Goal: Find specific page/section: Find specific page/section

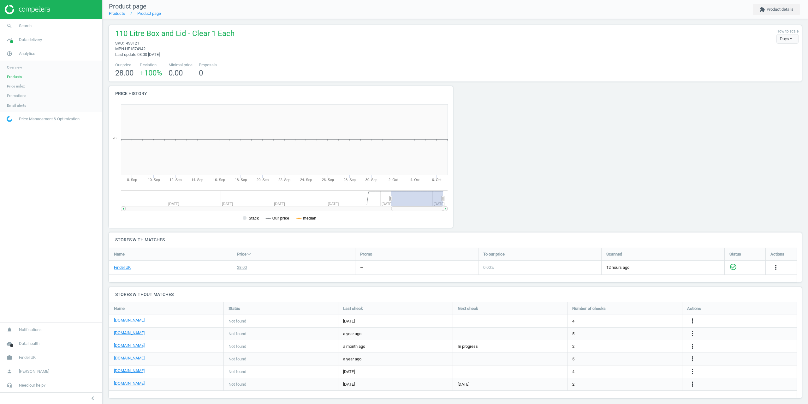
click at [22, 28] on span "Search" at bounding box center [25, 26] width 13 height 6
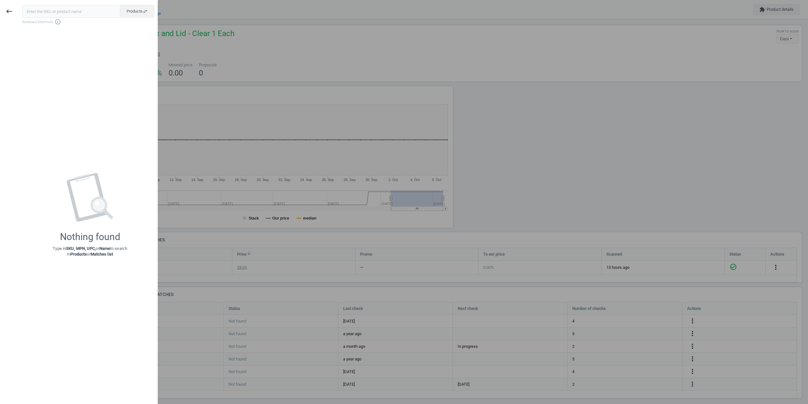
drag, startPoint x: 56, startPoint y: 9, endPoint x: 26, endPoint y: 10, distance: 29.7
click at [26, 10] on input "text" at bounding box center [71, 11] width 98 height 13
type input "151627"
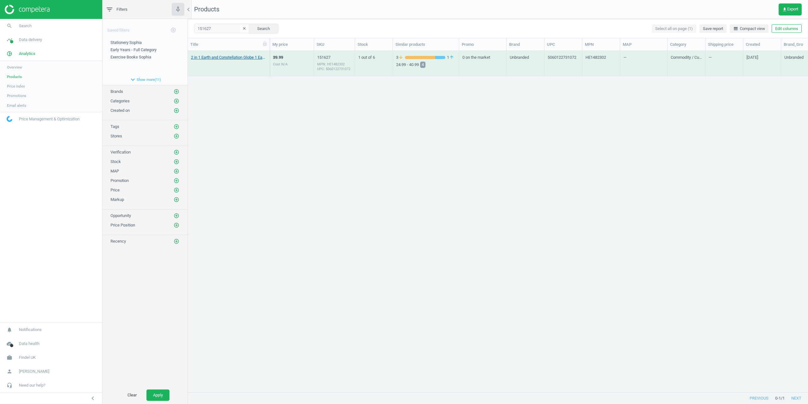
click at [212, 56] on link "2 in 1 Earth and Constellation Globe 1 Each" at bounding box center [228, 58] width 75 height 6
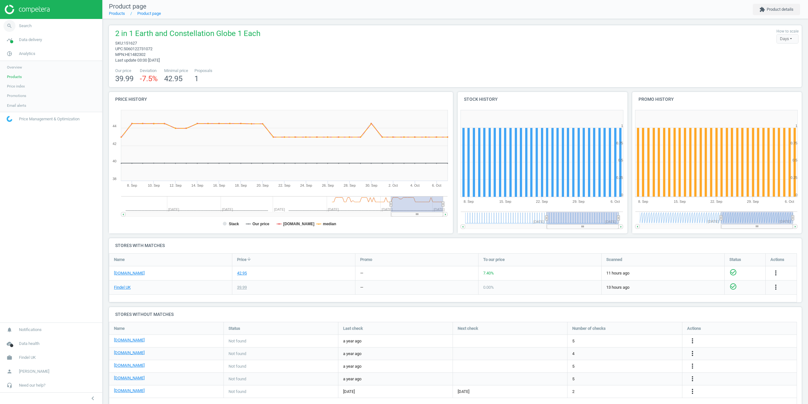
click at [26, 29] on link "search Search" at bounding box center [51, 26] width 102 height 14
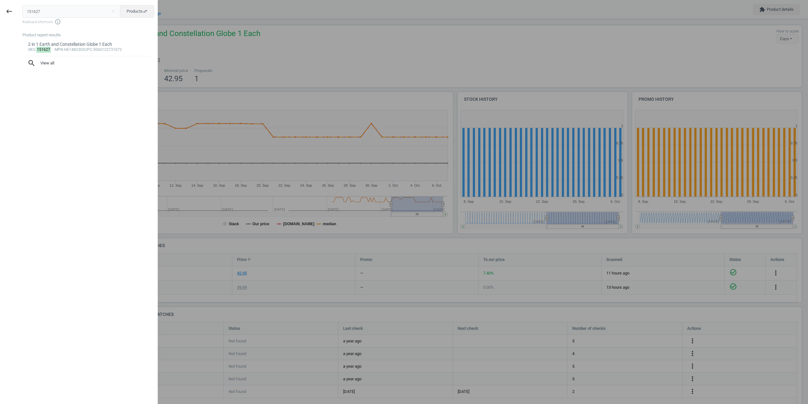
drag, startPoint x: 41, startPoint y: 11, endPoint x: 0, endPoint y: 14, distance: 41.5
click at [0, 14] on div "keyboard_backspace 151627 close Products swap_horiz Keyboard shortcuts info_out…" at bounding box center [79, 203] width 158 height 404
type input "ENF402993"
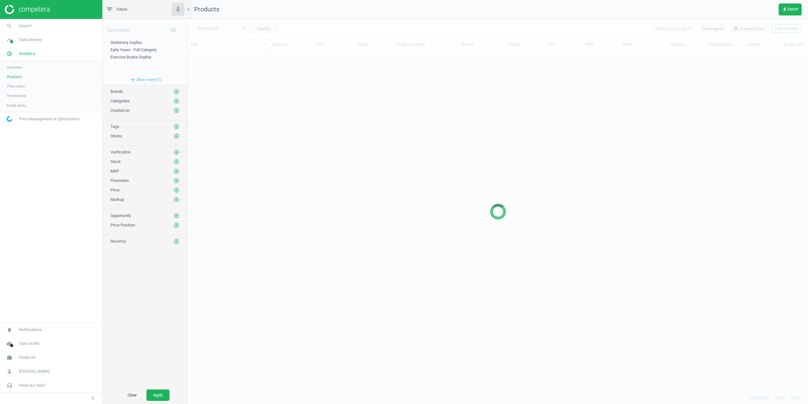
scroll to position [331, 615]
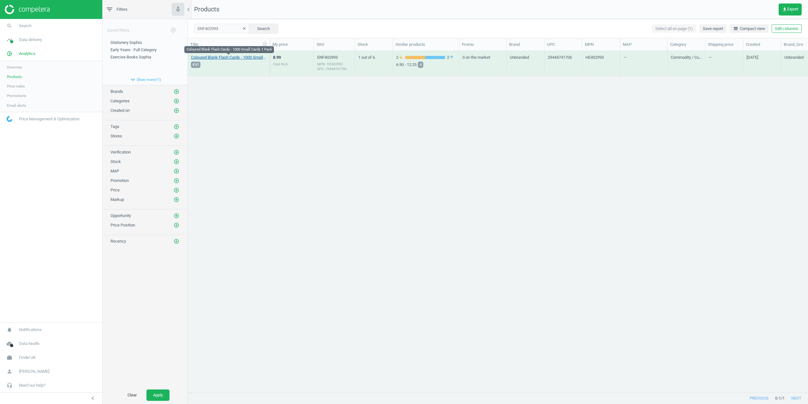
click at [218, 58] on link "Coloured Blank Flash Cards - 1000 Small Cards 1 Pack" at bounding box center [228, 58] width 75 height 6
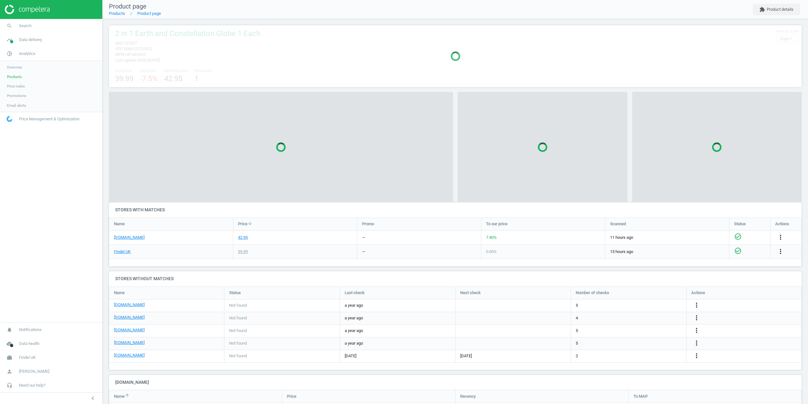
scroll to position [59, 698]
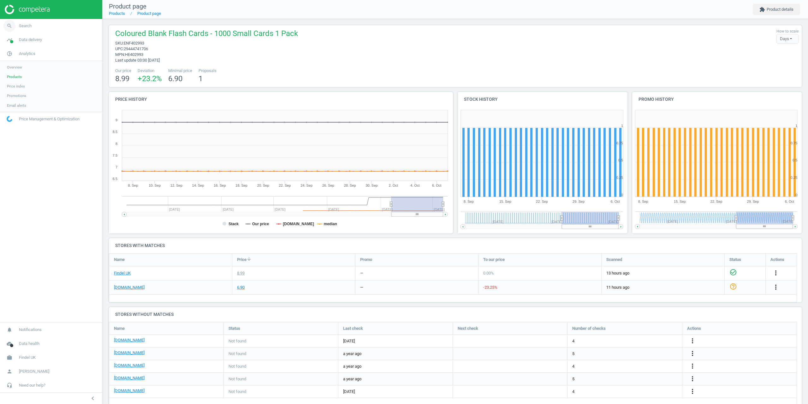
click at [29, 29] on link "search Search" at bounding box center [51, 26] width 102 height 14
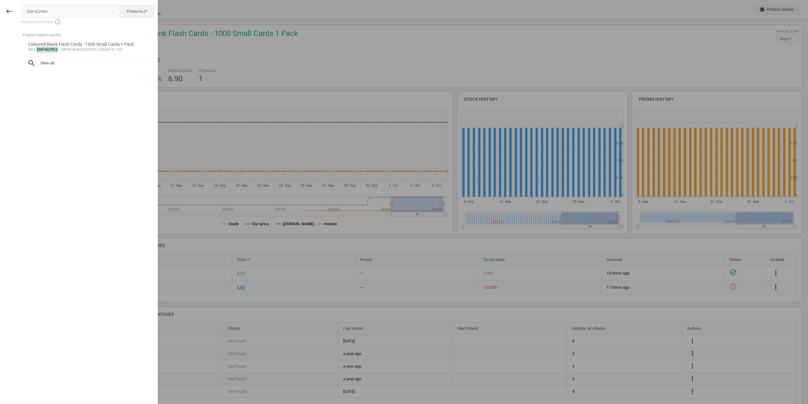
drag, startPoint x: 52, startPoint y: 9, endPoint x: 0, endPoint y: 13, distance: 52.0
click at [0, 14] on div "keyboard_backspace ENF402993 close Products swap_horiz Keyboard shortcuts info_…" at bounding box center [79, 203] width 158 height 404
type input "1446271"
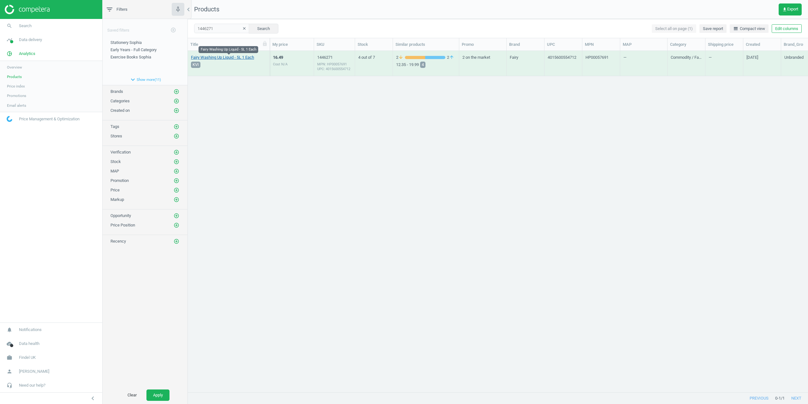
click at [224, 55] on link "Fairy Washing Up Liquid - 5L 1 Each" at bounding box center [222, 58] width 63 height 6
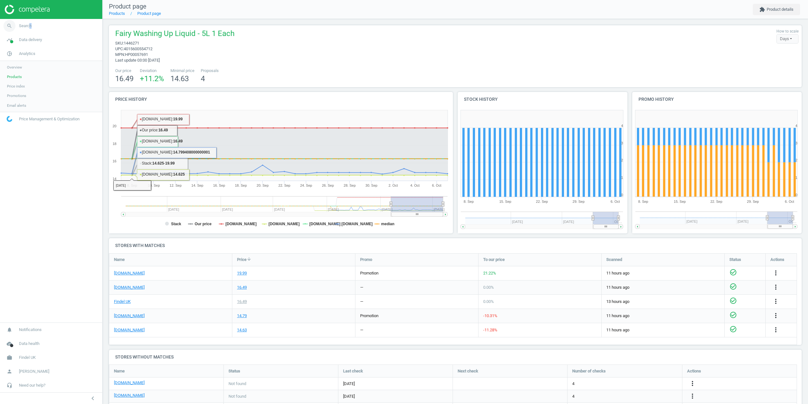
click at [29, 26] on span "Search" at bounding box center [25, 26] width 13 height 6
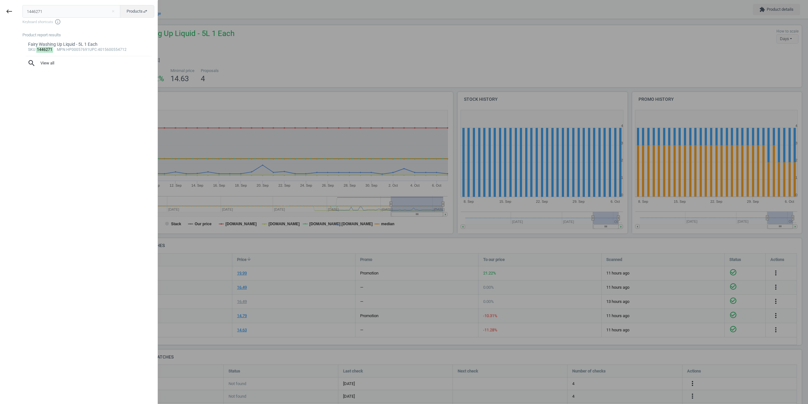
drag, startPoint x: 18, startPoint y: 3, endPoint x: 0, endPoint y: 2, distance: 18.0
click at [0, 2] on div "keyboard_backspace 1446271 close Products swap_horiz Keyboard shortcuts info_ou…" at bounding box center [79, 203] width 158 height 404
type input "ENF402993"
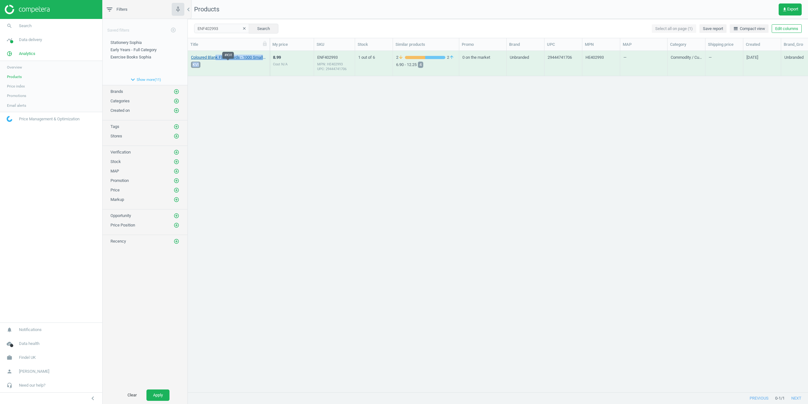
click at [216, 60] on div "Coloured Blank Flash Cards - 1000 Small Cards 1 Pack KVI" at bounding box center [228, 65] width 75 height 21
click at [215, 58] on link "Coloured Blank Flash Cards - 1000 Small Cards 1 Pack" at bounding box center [228, 58] width 75 height 6
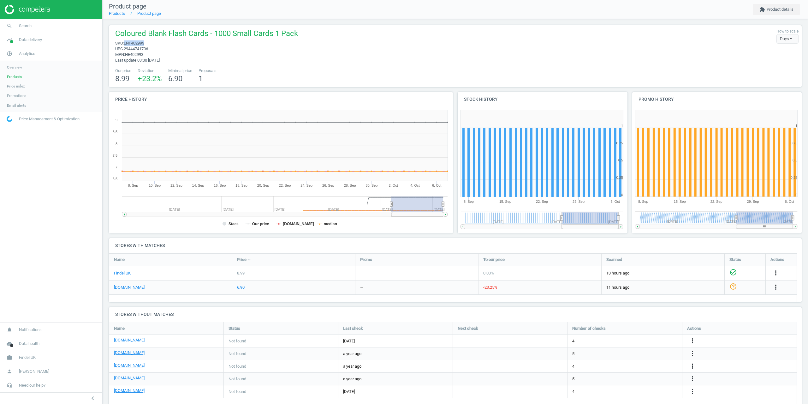
drag, startPoint x: 147, startPoint y: 43, endPoint x: 125, endPoint y: 42, distance: 22.1
click at [125, 42] on span "sku : ENF402993" at bounding box center [206, 43] width 183 height 6
copy span "ENF402993"
click at [24, 25] on span "Search" at bounding box center [25, 26] width 13 height 6
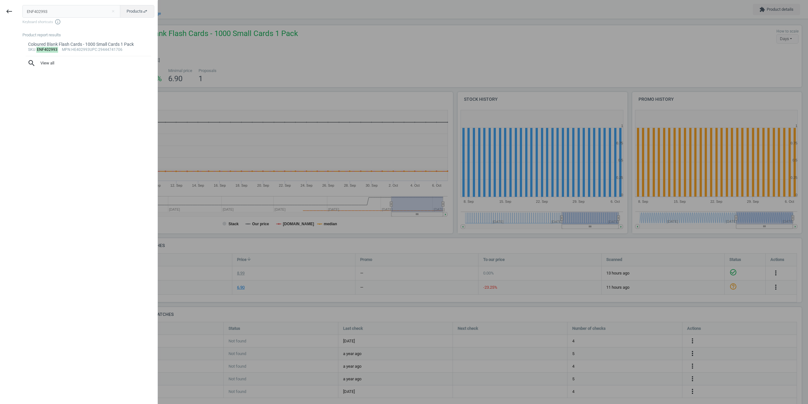
click at [125, 2] on div "ENF402993 close Products swap_horiz Keyboard shortcuts info_outline Product rep…" at bounding box center [87, 203] width 139 height 404
click at [129, 8] on button "Products swap_horiz" at bounding box center [137, 11] width 34 height 13
drag, startPoint x: 85, startPoint y: 14, endPoint x: 0, endPoint y: 18, distance: 85.0
click at [0, 18] on div "keyboard_backspace ENF402993 close Matches swap_horiz Keyboard shortcuts info_o…" at bounding box center [79, 203] width 158 height 404
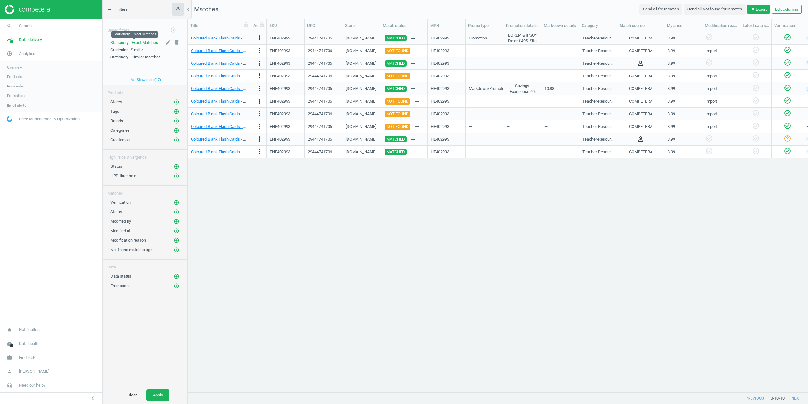
click at [146, 41] on span "Stationery - Exact Matches" at bounding box center [134, 42] width 48 height 5
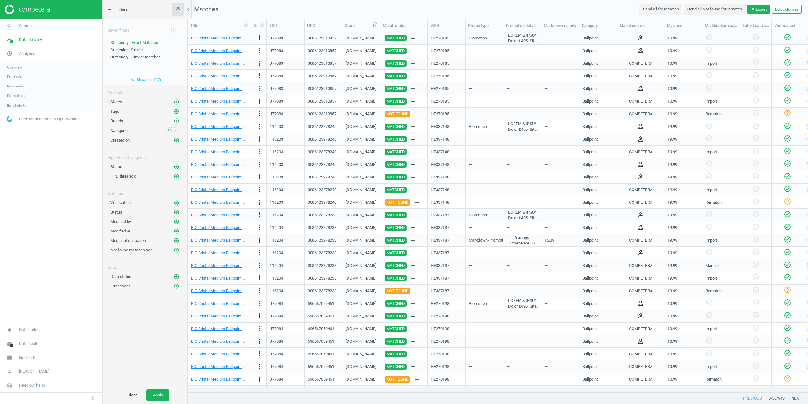
drag, startPoint x: 407, startPoint y: 20, endPoint x: 373, endPoint y: 22, distance: 33.8
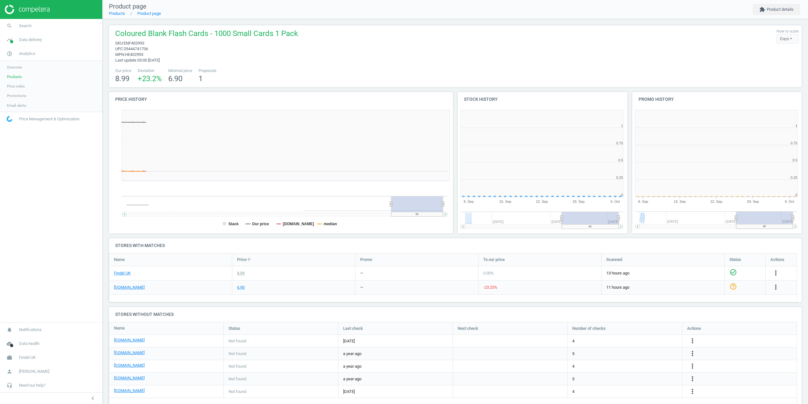
scroll to position [136, 178]
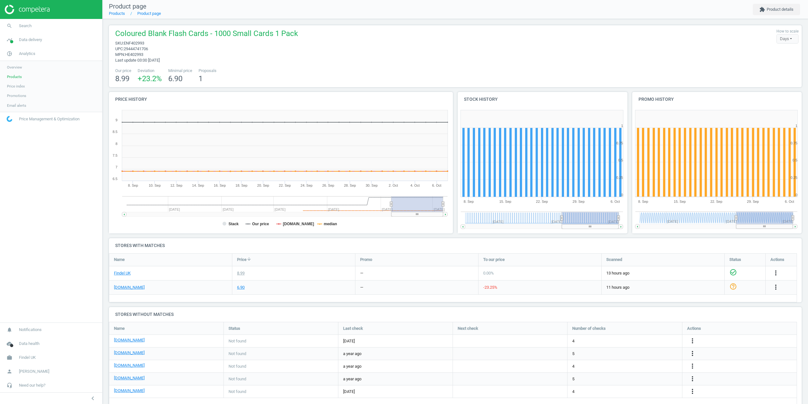
click at [173, 295] on div "Name Price arrow_downward Promo To our price Scanned Status Actions Findel [GEO…" at bounding box center [453, 277] width 688 height 49
click at [33, 27] on link "search Search" at bounding box center [51, 26] width 102 height 14
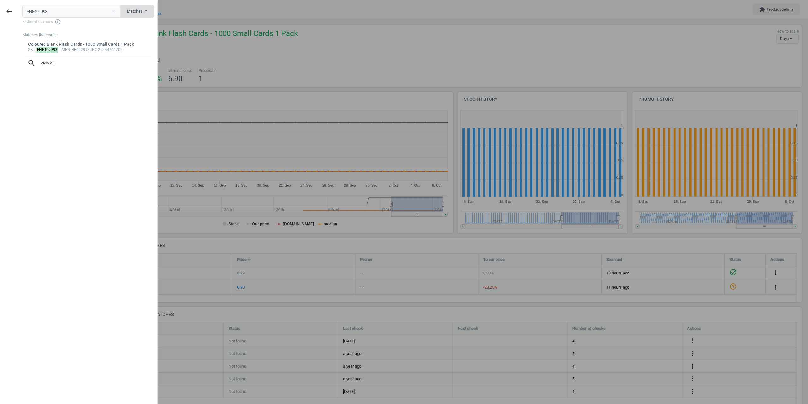
click at [153, 9] on button "Matches swap_horiz" at bounding box center [137, 11] width 34 height 13
click at [56, 13] on input "ENF402993" at bounding box center [71, 11] width 98 height 13
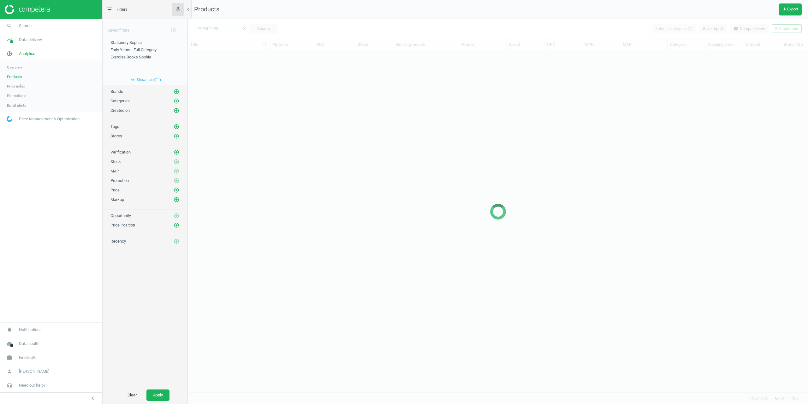
scroll to position [331, 615]
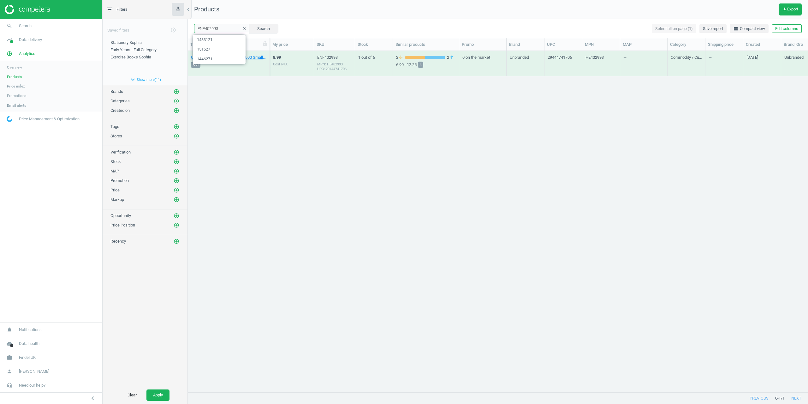
drag, startPoint x: 222, startPoint y: 26, endPoint x: 160, endPoint y: 29, distance: 61.3
click at [175, 29] on div "filter_list Filters chevron_left Saved filters add_circle_outline Stationery [P…" at bounding box center [455, 202] width 705 height 404
paste input "151627"
type input "151627"
click at [224, 55] on link "2 in 1 Earth and Constellation Globe 1 Each" at bounding box center [228, 58] width 75 height 6
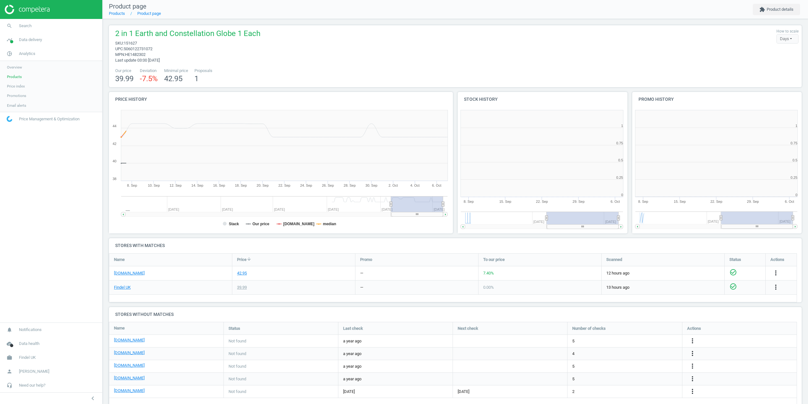
scroll to position [136, 178]
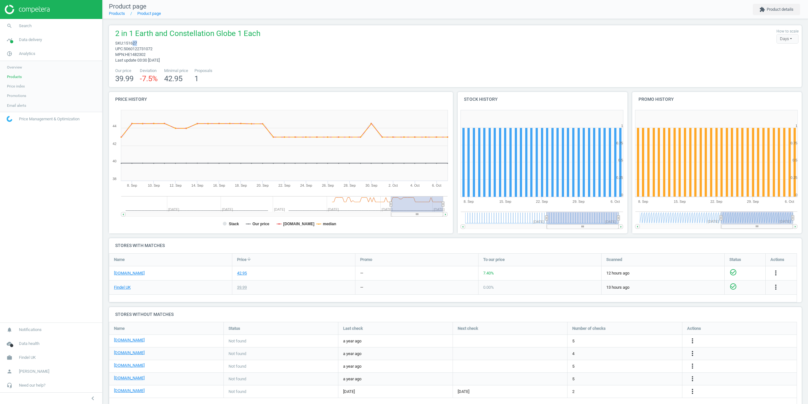
drag, startPoint x: 135, startPoint y: 45, endPoint x: 128, endPoint y: 35, distance: 12.0
click at [134, 45] on span "sku : 151627" at bounding box center [187, 43] width 145 height 6
click at [38, 388] on link "headset_mic Need our help?" at bounding box center [51, 385] width 102 height 14
drag, startPoint x: 28, startPoint y: 363, endPoint x: 35, endPoint y: 357, distance: 8.5
click at [20, 27] on span "Search" at bounding box center [25, 26] width 13 height 6
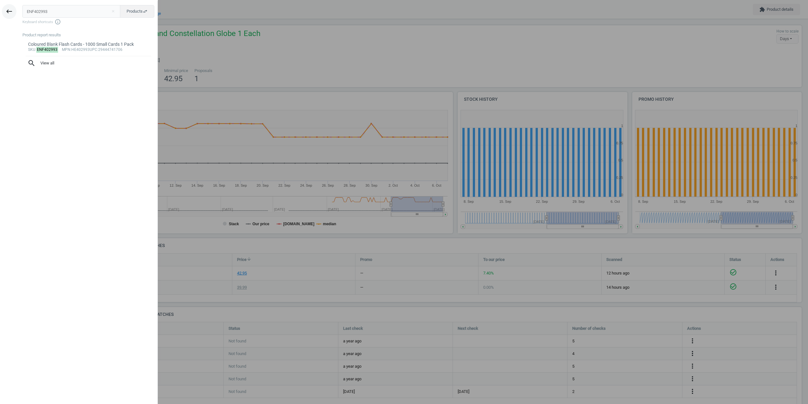
drag, startPoint x: 62, startPoint y: 7, endPoint x: 7, endPoint y: 16, distance: 56.2
click at [9, 17] on div "keyboard_backspace ENF402993 close Products swap_horiz Keyboard shortcuts info_…" at bounding box center [79, 203] width 158 height 404
type input "1448080"
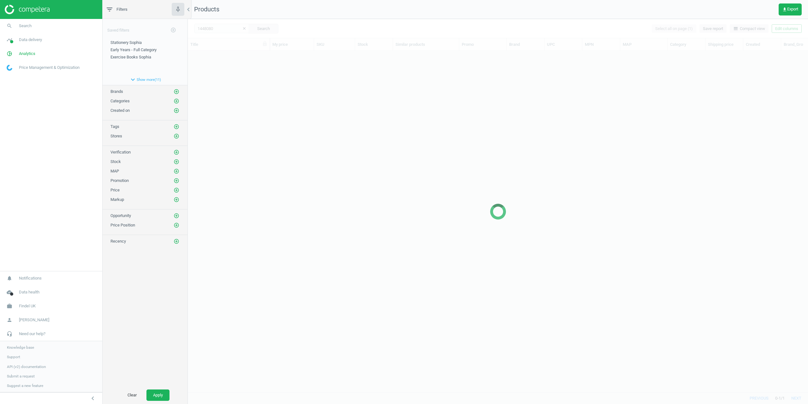
scroll to position [331, 615]
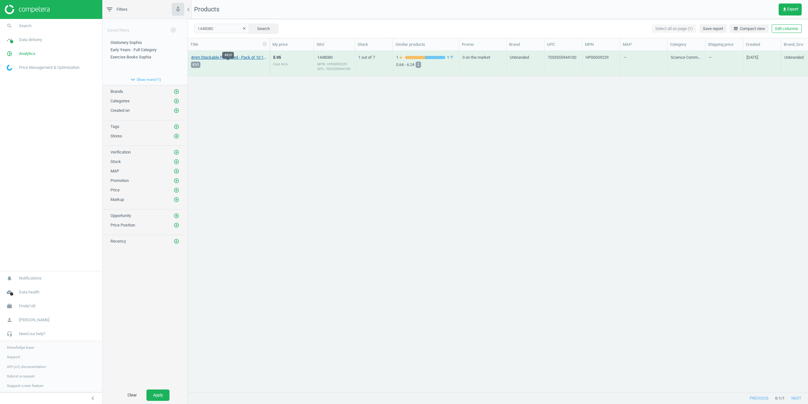
click at [216, 56] on link "4mm Stackable Plug - Red - Pack of 10 10 Pack" at bounding box center [228, 58] width 75 height 6
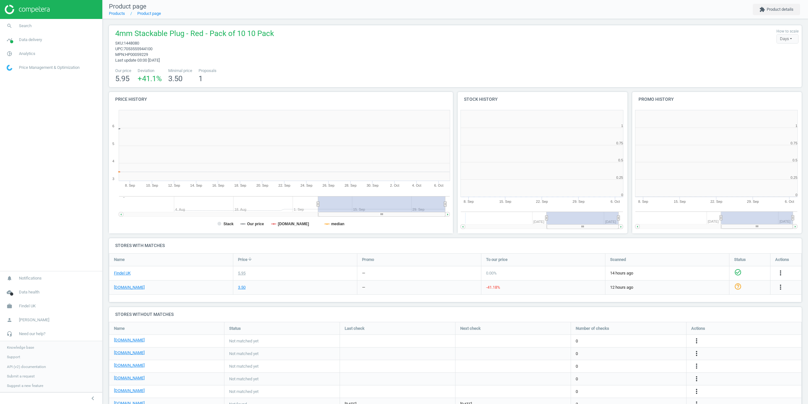
scroll to position [136, 178]
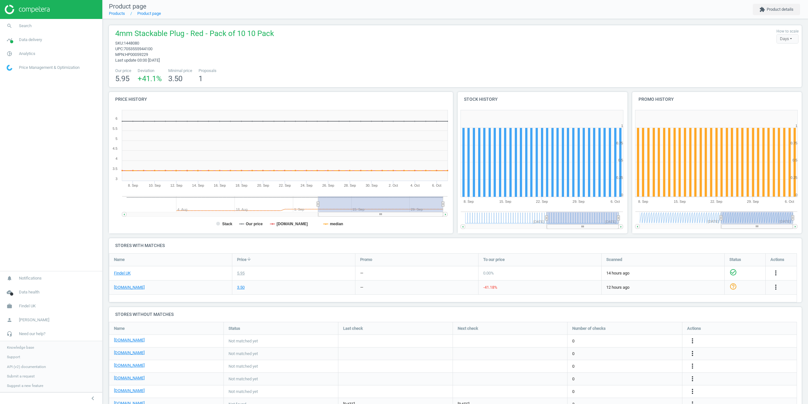
click at [20, 19] on div at bounding box center [51, 9] width 102 height 19
click at [32, 27] on link "search Search" at bounding box center [51, 26] width 102 height 14
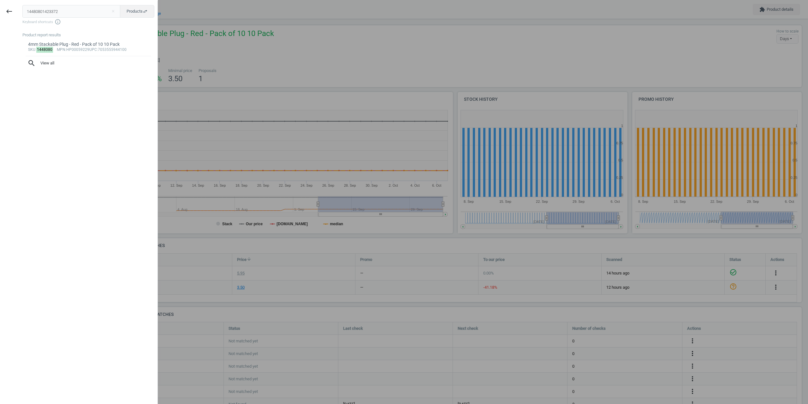
type input "1448080142337"
type input "1423372"
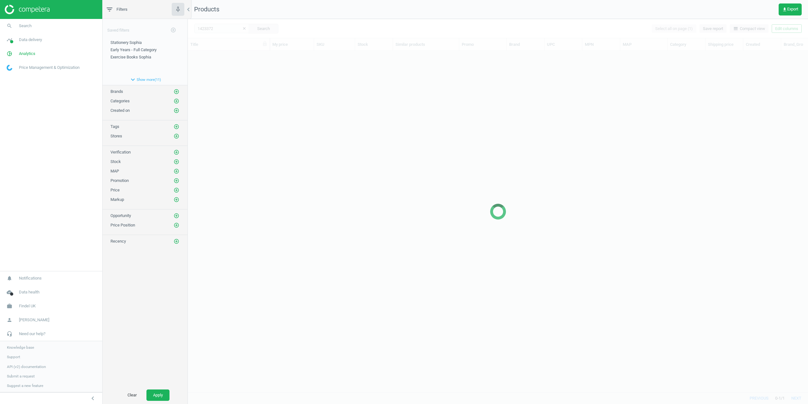
scroll to position [331, 615]
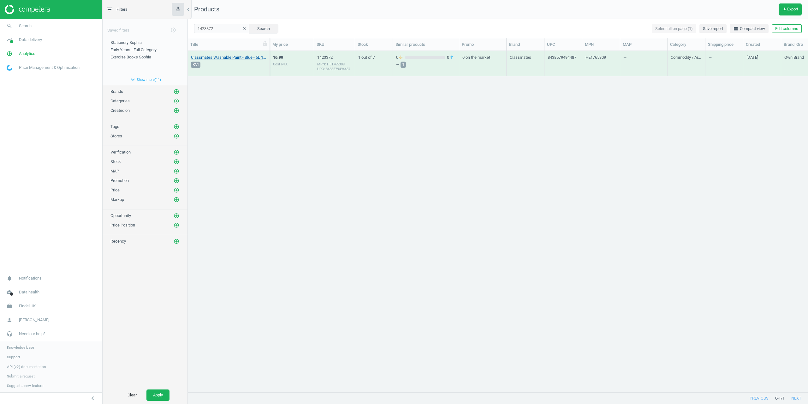
click at [227, 56] on link "Classmates Washable Paint - Blue - 5L 1 Each" at bounding box center [228, 58] width 75 height 6
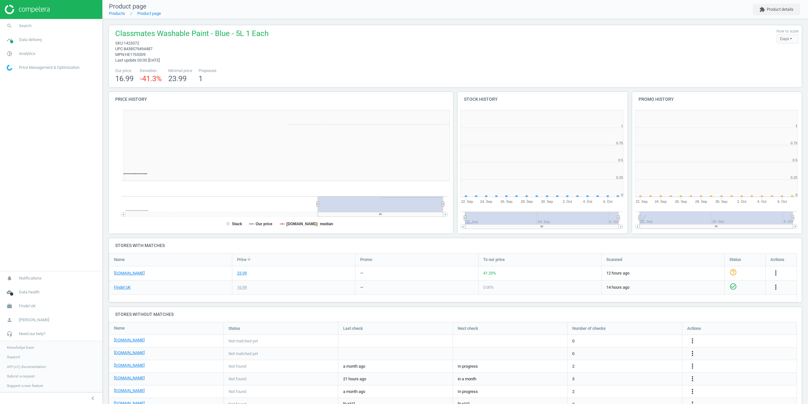
scroll to position [3, 3]
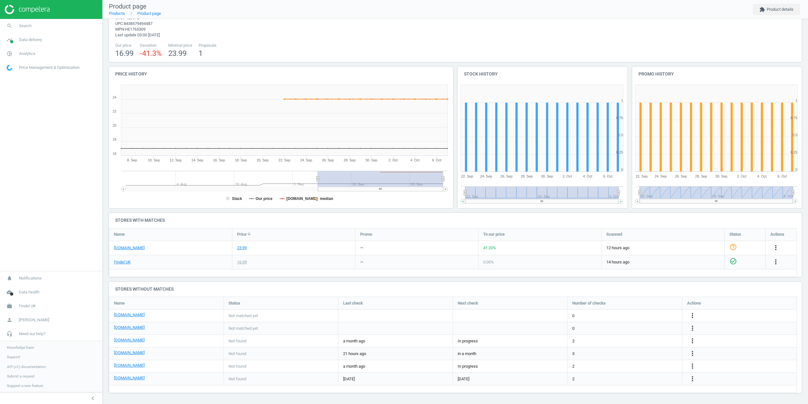
click at [83, 198] on nav "search Search timeline Data delivery Overview Matches dashboard Matches Rematch…" at bounding box center [51, 145] width 102 height 252
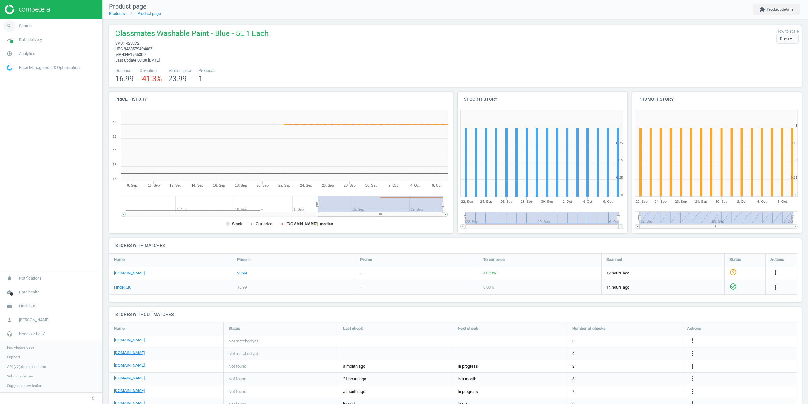
click at [29, 28] on span "Search" at bounding box center [25, 26] width 13 height 6
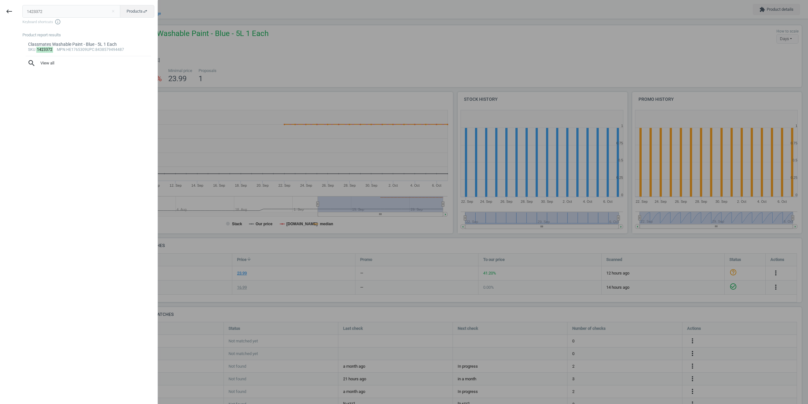
drag, startPoint x: 52, startPoint y: 14, endPoint x: 0, endPoint y: 11, distance: 52.2
click at [9, 12] on div "keyboard_backspace 1423372 close Products swap_horiz Keyboard shortcuts info_ou…" at bounding box center [79, 203] width 158 height 404
type input "H30804"
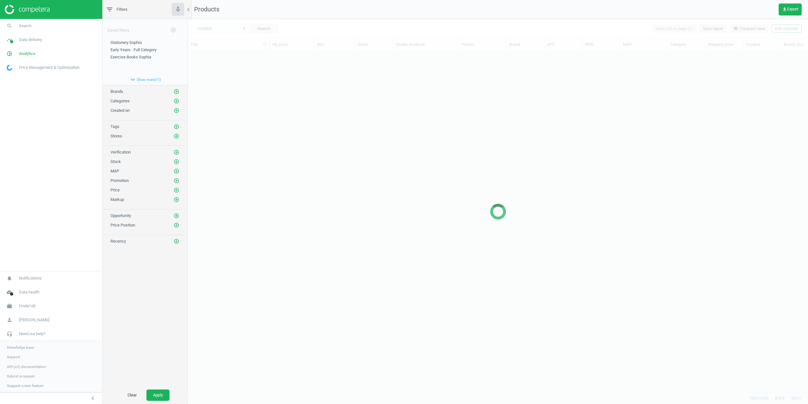
scroll to position [331, 615]
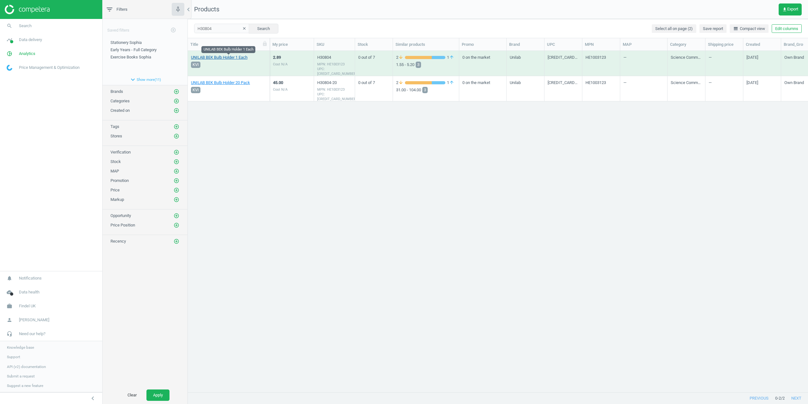
click at [223, 58] on link "UNILAB BEK Bulb Holder 1 Each" at bounding box center [219, 58] width 56 height 6
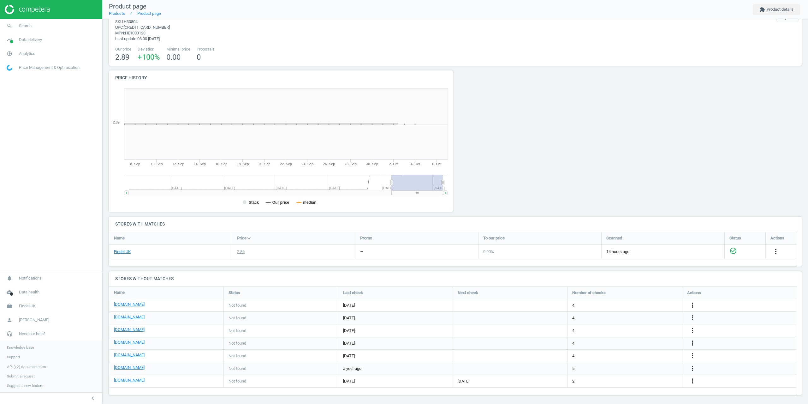
scroll to position [24, 0]
drag, startPoint x: 193, startPoint y: 352, endPoint x: 189, endPoint y: 348, distance: 5.2
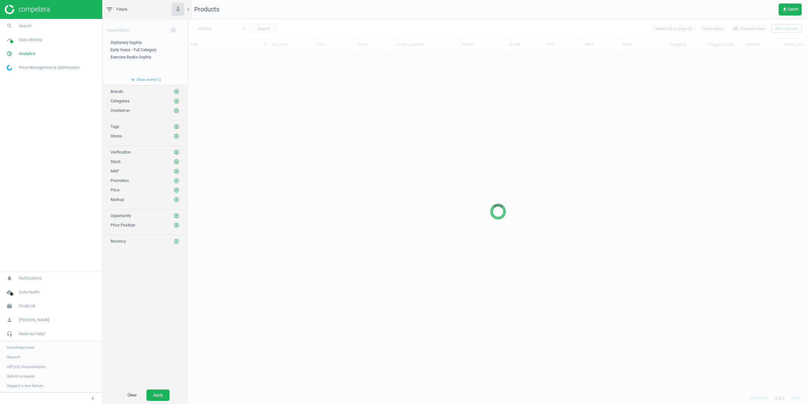
scroll to position [331, 615]
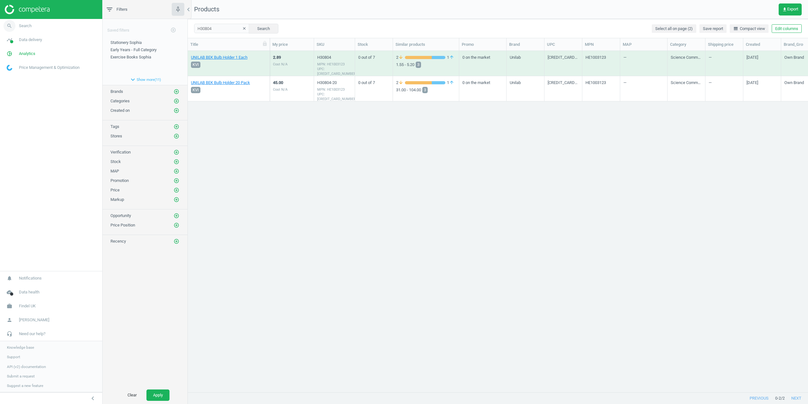
click at [31, 29] on link "search Search" at bounding box center [51, 26] width 102 height 14
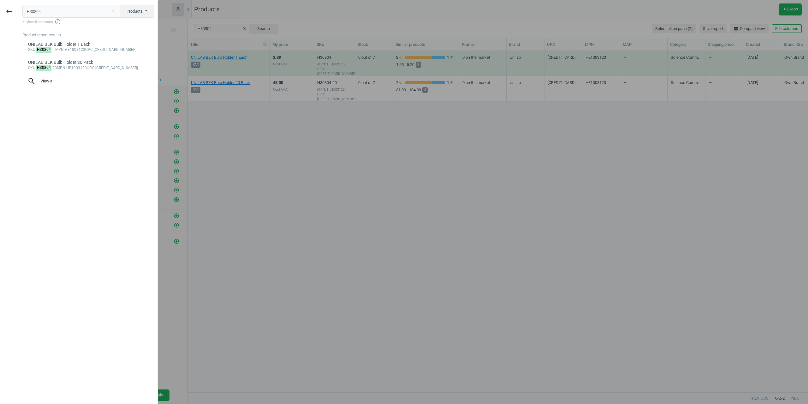
click at [0, 9] on div "keyboard_backspace H30804 close Products swap_horiz Keyboard shortcuts info_out…" at bounding box center [79, 203] width 158 height 404
type input "ENF402993"
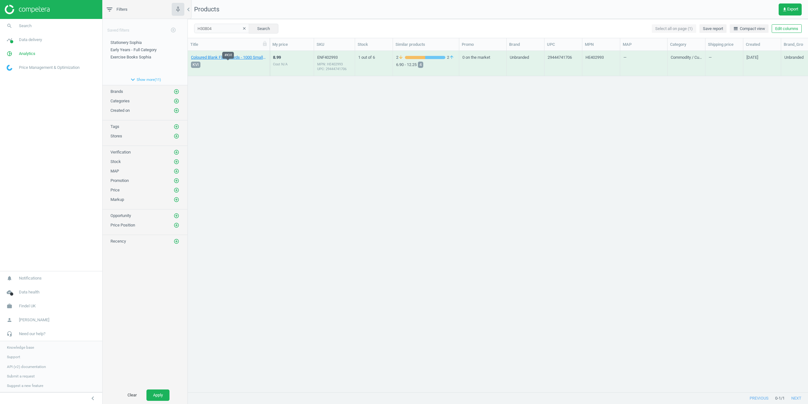
click at [235, 62] on div "KVI" at bounding box center [228, 64] width 77 height 9
click at [234, 59] on link "Coloured Blank Flash Cards - 1000 Small Cards 1 Pack" at bounding box center [228, 58] width 75 height 6
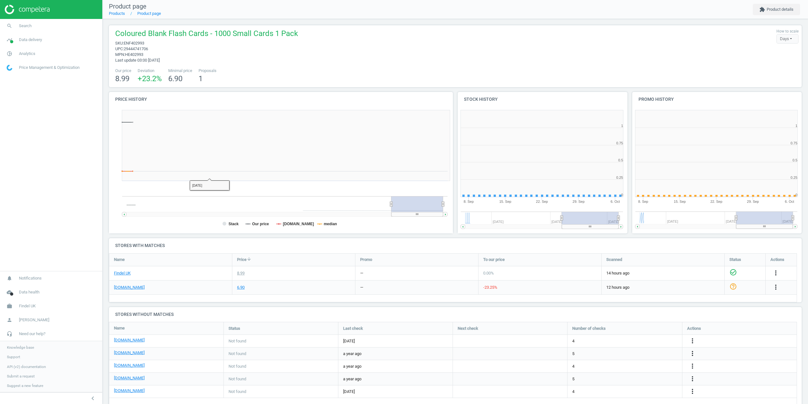
scroll to position [3, 3]
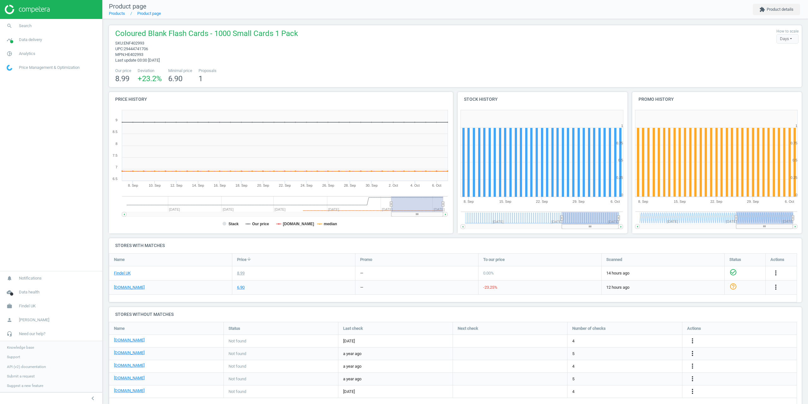
click at [29, 205] on nav "search Search timeline Data delivery Overview Matches dashboard Matches Rematch…" at bounding box center [51, 145] width 102 height 252
click at [32, 23] on link "search Search" at bounding box center [51, 26] width 102 height 14
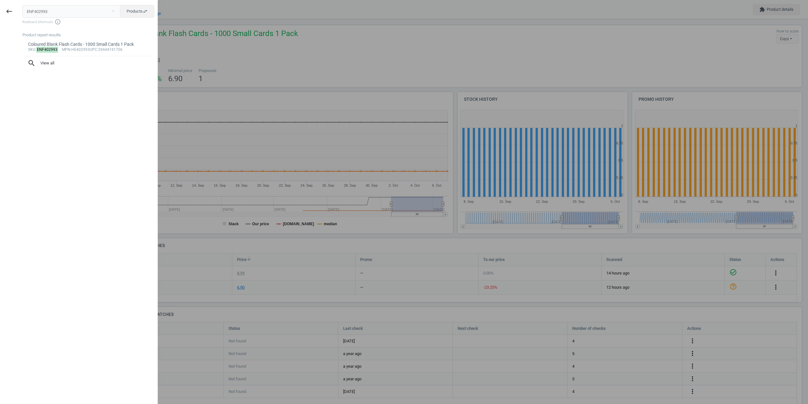
click at [265, 59] on div at bounding box center [404, 202] width 808 height 404
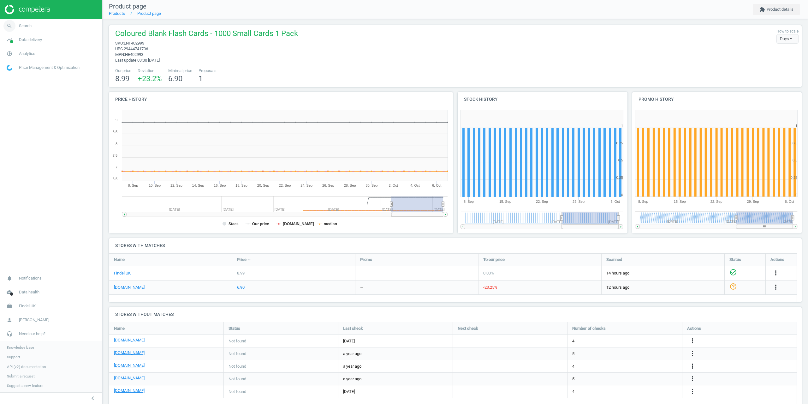
click at [22, 23] on link "search Search" at bounding box center [51, 26] width 102 height 14
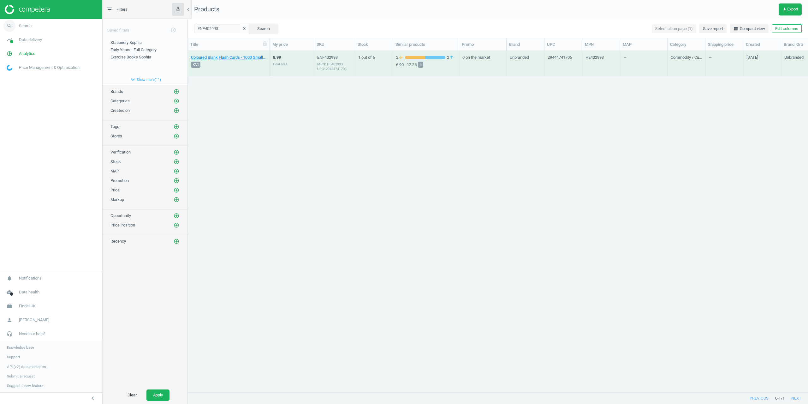
click at [22, 26] on span "Search" at bounding box center [25, 26] width 13 height 6
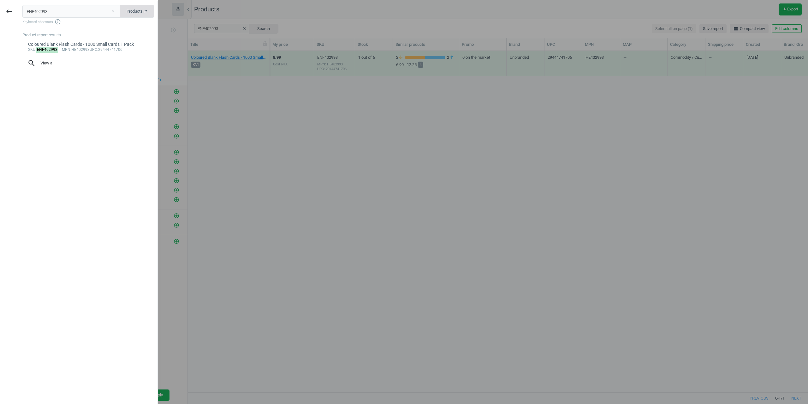
click at [129, 12] on span "Products swap_horiz" at bounding box center [137, 12] width 21 height 6
click at [120, 5] on button "Matches swap_horiz" at bounding box center [137, 11] width 34 height 13
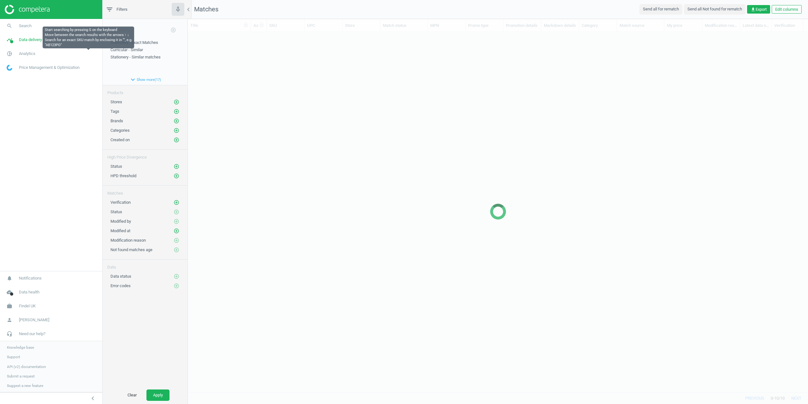
scroll to position [5, 5]
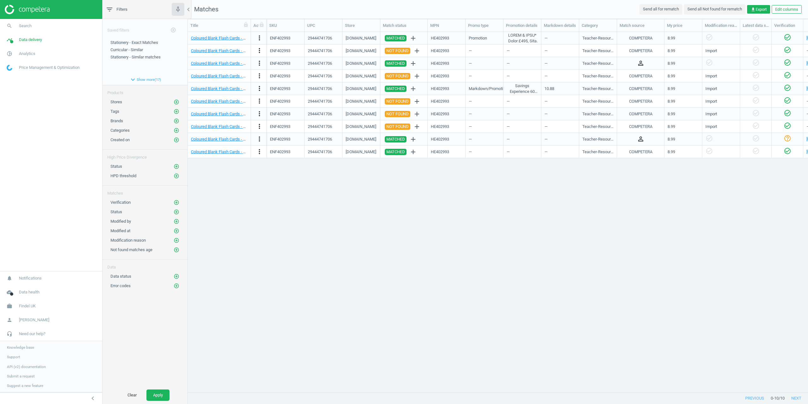
drag, startPoint x: 326, startPoint y: 193, endPoint x: 321, endPoint y: 193, distance: 5.4
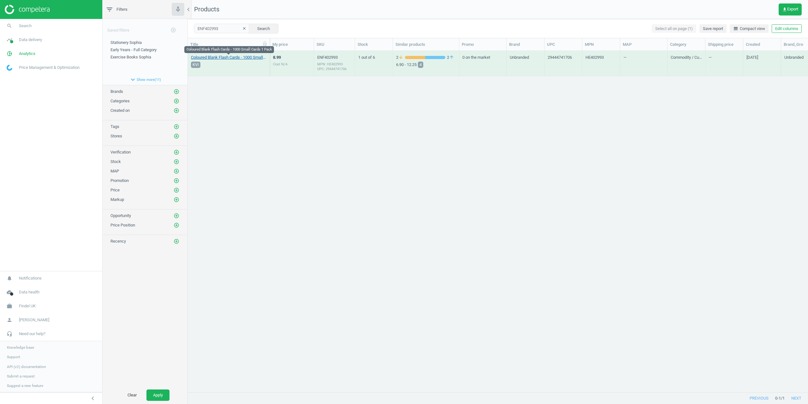
click at [225, 58] on link "Coloured Blank Flash Cards - 1000 Small Cards 1 Pack" at bounding box center [228, 58] width 75 height 6
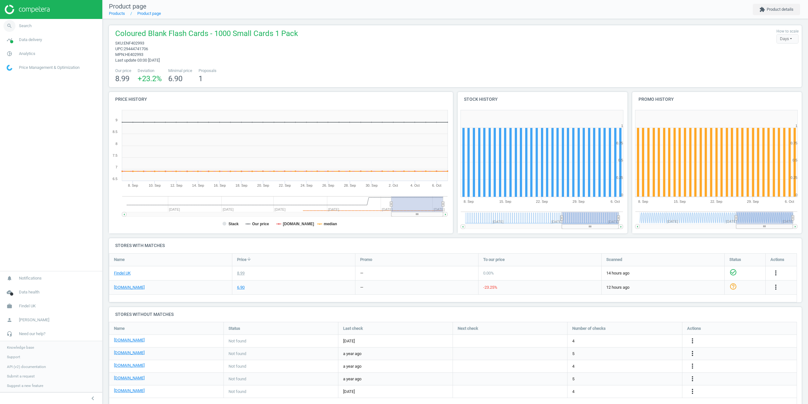
click at [33, 25] on link "search Search" at bounding box center [51, 26] width 102 height 14
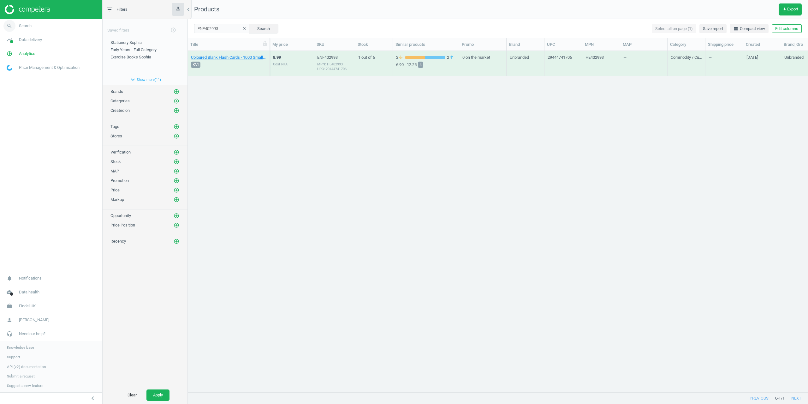
click at [13, 28] on icon "search" at bounding box center [9, 26] width 12 height 12
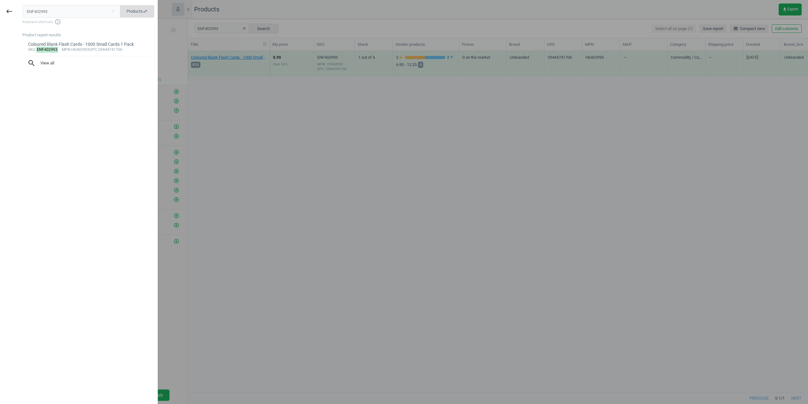
click at [137, 13] on span "Products swap_horiz" at bounding box center [137, 12] width 21 height 6
click at [120, 5] on button "Matches swap_horiz" at bounding box center [137, 11] width 34 height 13
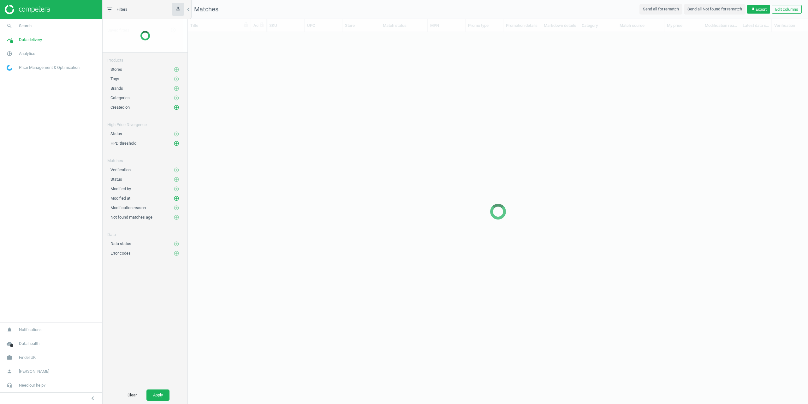
scroll to position [350, 615]
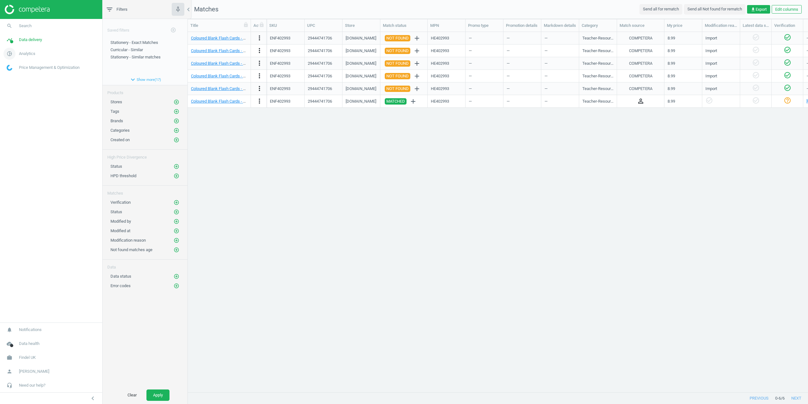
click at [30, 53] on span "Analytics" at bounding box center [27, 54] width 16 height 6
click at [17, 75] on span "Products" at bounding box center [14, 76] width 15 height 5
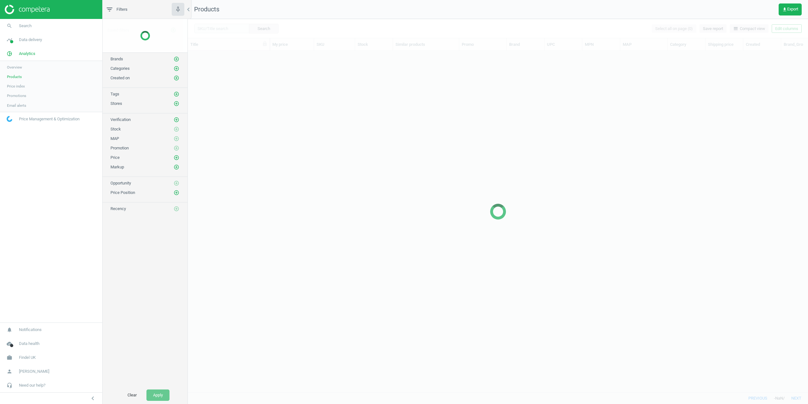
scroll to position [331, 615]
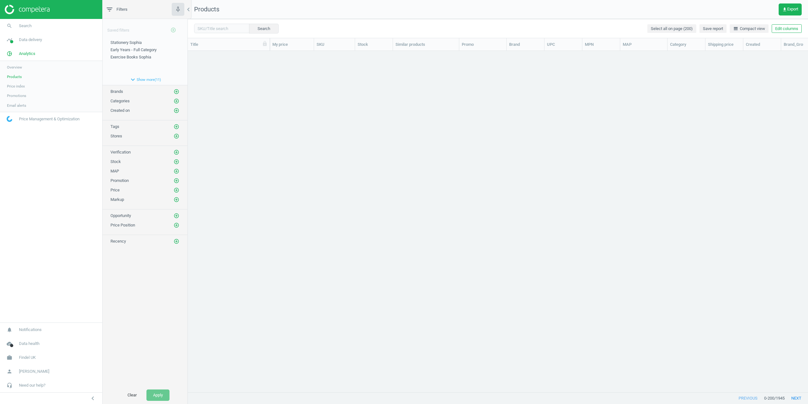
drag, startPoint x: 234, startPoint y: 60, endPoint x: 241, endPoint y: 60, distance: 6.6
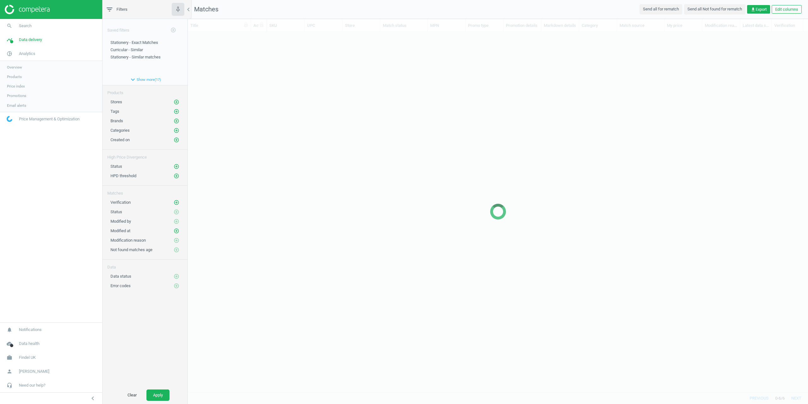
scroll to position [350, 615]
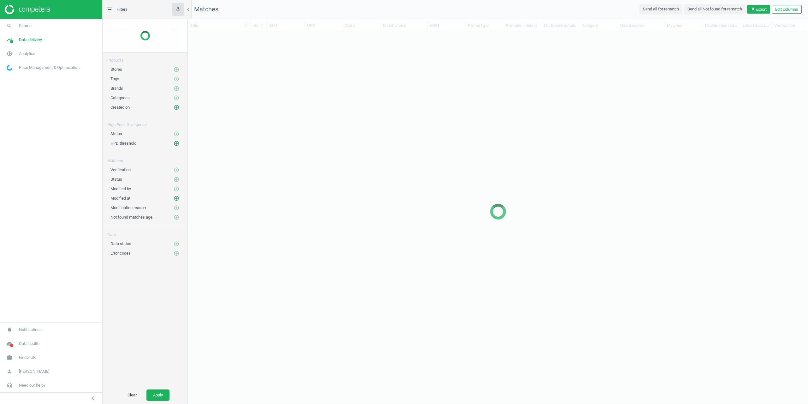
scroll to position [350, 615]
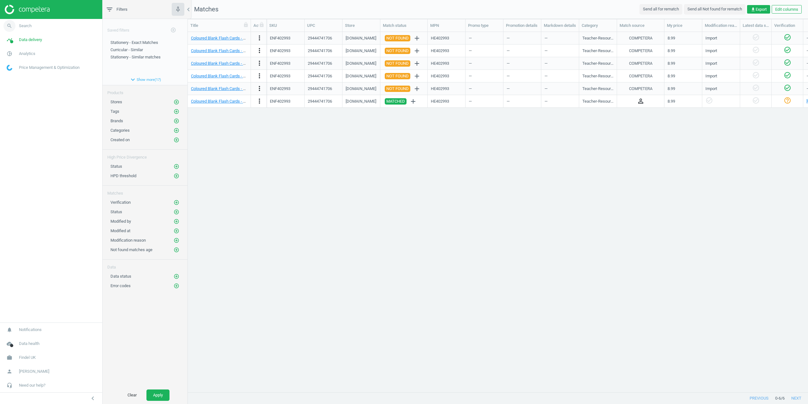
click at [25, 27] on span "Search" at bounding box center [25, 26] width 13 height 6
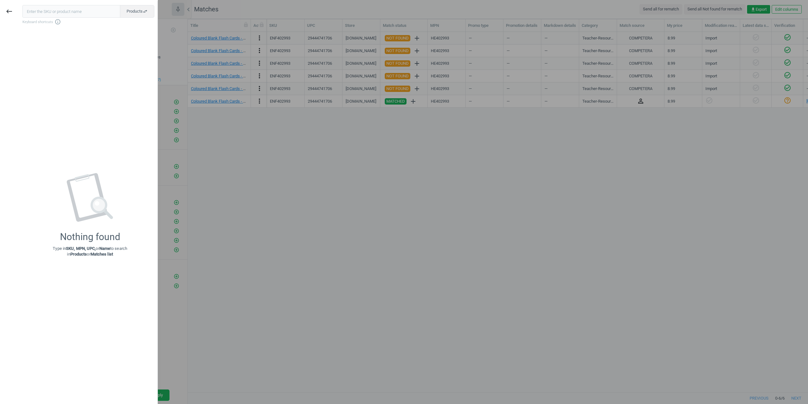
click at [55, 13] on input "text" at bounding box center [71, 11] width 98 height 13
type input "165463"
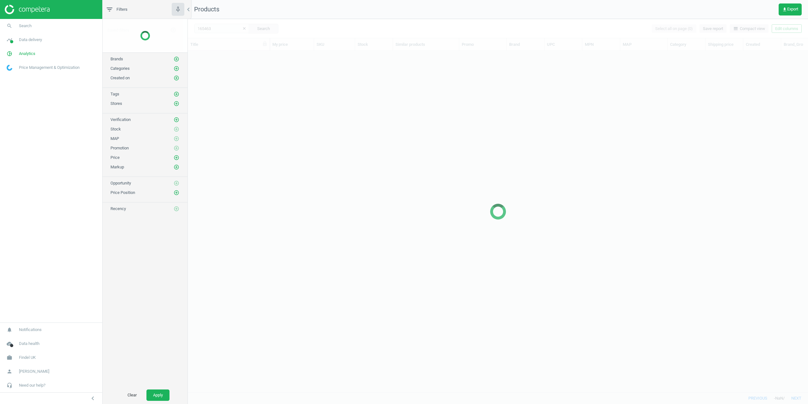
scroll to position [331, 615]
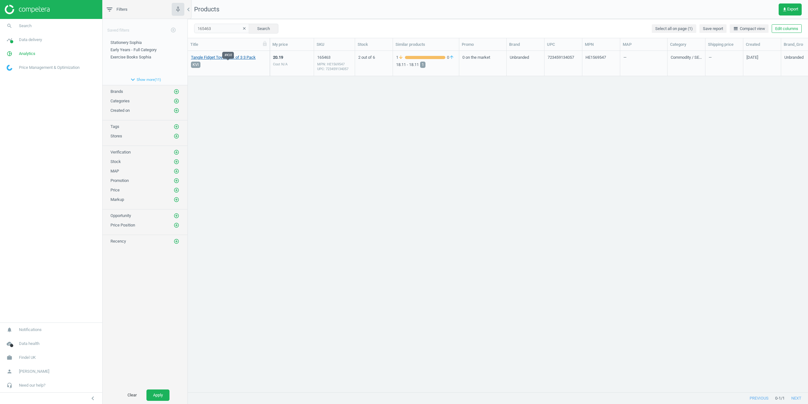
click at [230, 59] on link "Tangle Fidget Toy - Pack of 3 3 Pack" at bounding box center [223, 58] width 65 height 6
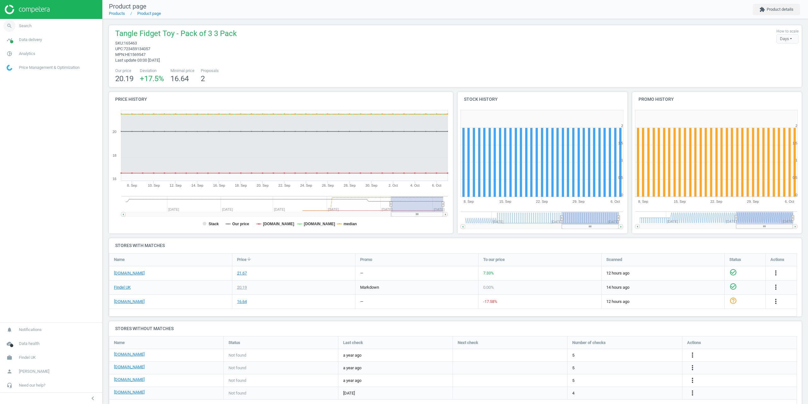
click at [27, 25] on span "Search" at bounding box center [25, 26] width 13 height 6
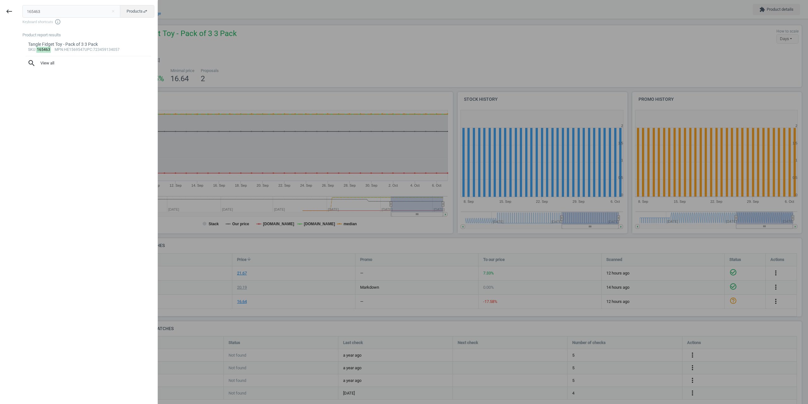
type input "165463ENF402993"
type input "ENF402993"
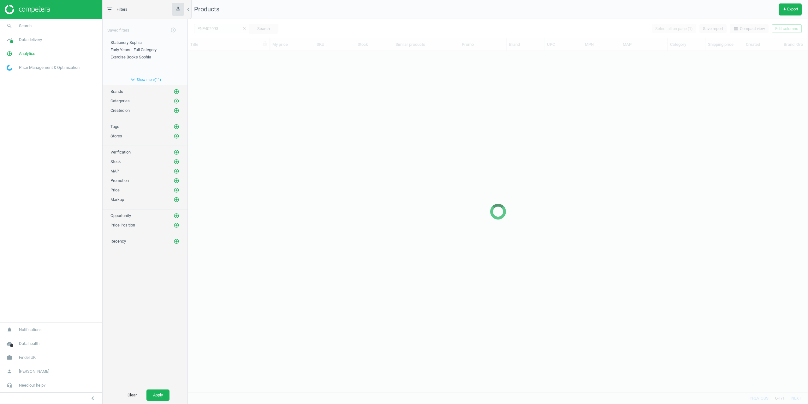
scroll to position [331, 615]
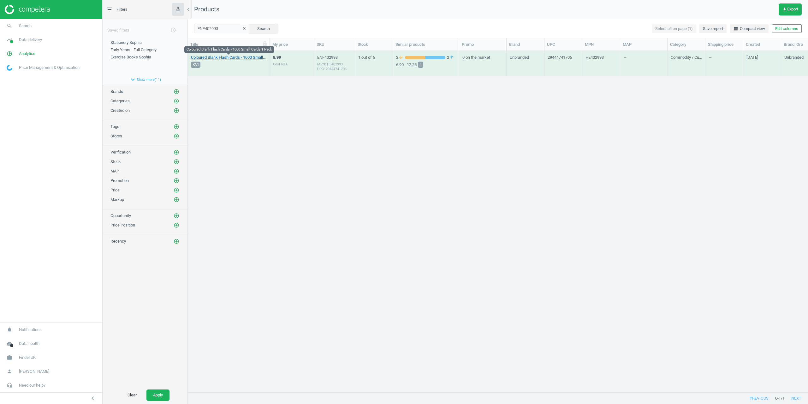
click at [230, 57] on link "Coloured Blank Flash Cards - 1000 Small Cards 1 Pack" at bounding box center [228, 58] width 75 height 6
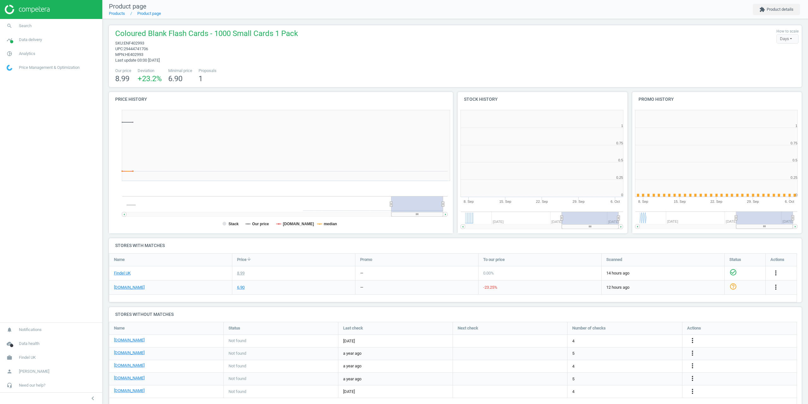
scroll to position [93, 698]
